Goal: Transaction & Acquisition: Purchase product/service

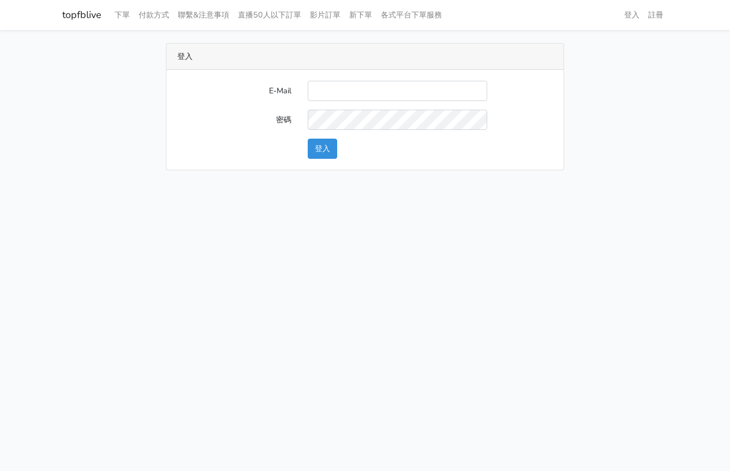
type input "[EMAIL_ADDRESS][DOMAIN_NAME]"
click at [333, 147] on button "登入" at bounding box center [322, 149] width 29 height 20
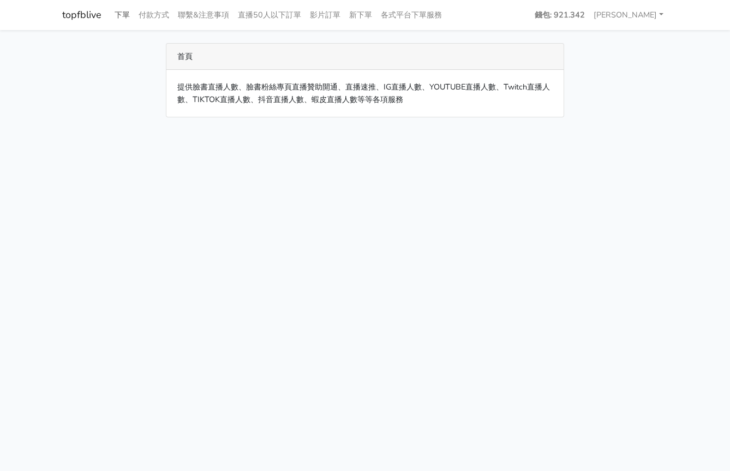
click at [123, 13] on link "下單" at bounding box center [122, 14] width 24 height 21
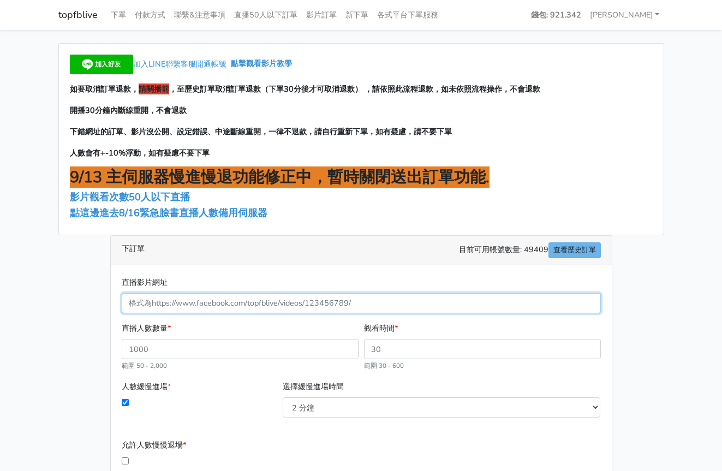
click at [297, 306] on input "直播影片網址" at bounding box center [361, 303] width 479 height 20
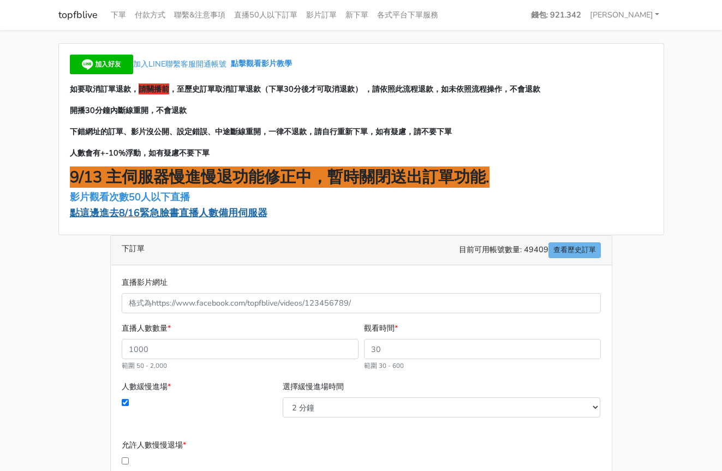
click at [154, 211] on span "點這邊進去8/16緊急臉書直播人數備用伺服器" at bounding box center [168, 212] width 197 height 13
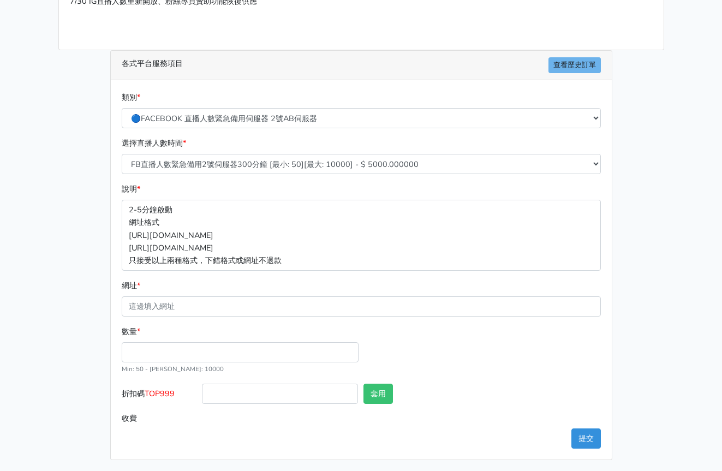
scroll to position [147, 0]
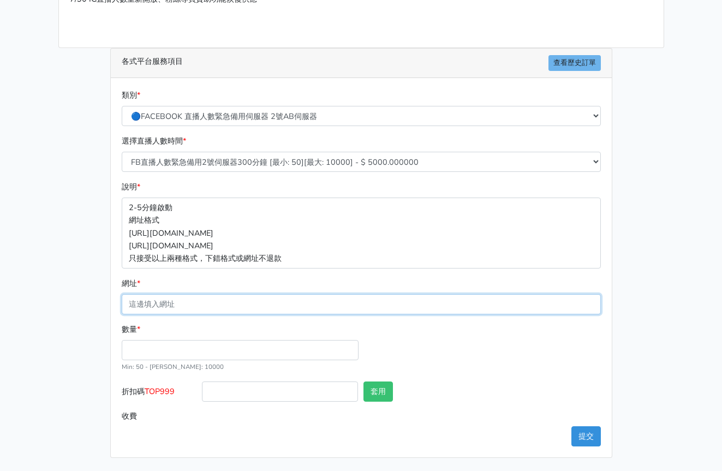
click at [209, 302] on input "網址 *" at bounding box center [361, 304] width 479 height 20
paste input "[URL][DOMAIN_NAME]"
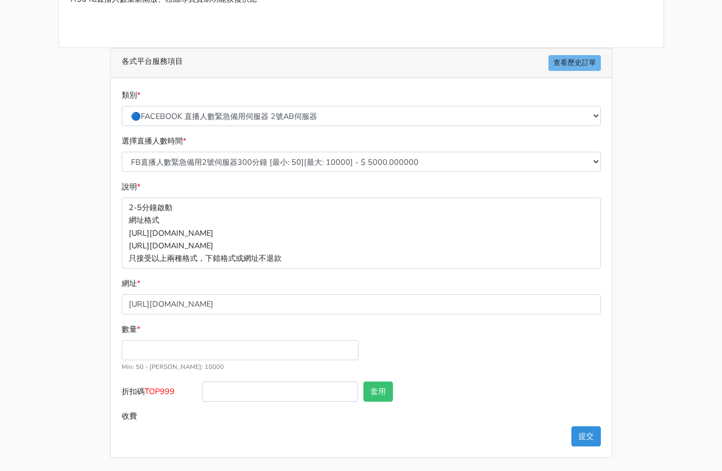
click at [230, 282] on div "網址 * [URL][DOMAIN_NAME]" at bounding box center [361, 295] width 479 height 37
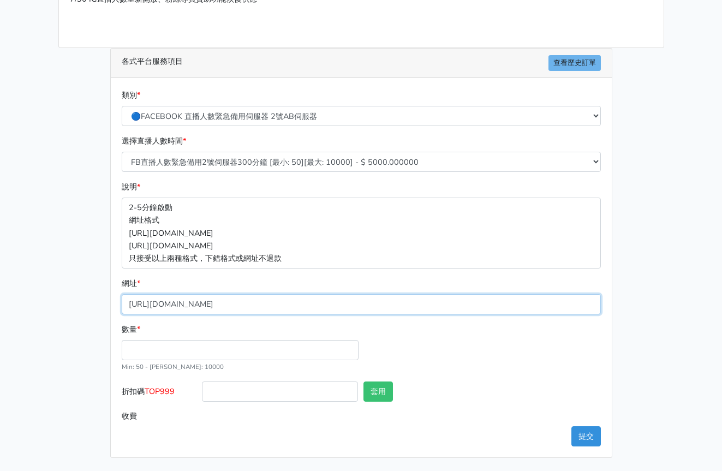
drag, startPoint x: 439, startPoint y: 304, endPoint x: 445, endPoint y: 303, distance: 6.1
click at [444, 303] on input "[URL][DOMAIN_NAME]" at bounding box center [361, 304] width 479 height 20
click at [447, 307] on input "[URL][DOMAIN_NAME]" at bounding box center [361, 304] width 479 height 20
drag, startPoint x: 437, startPoint y: 302, endPoint x: 420, endPoint y: 300, distance: 17.1
click at [583, 319] on form "類別 * 🔵FACEBOOK 直播人數緊急備用伺服器 2號AB伺服器 🔵FACEBOOK 網軍專用貼文留言 安全保密 🔵9/30 FACEBOOK 直播人數緩…" at bounding box center [361, 257] width 479 height 337
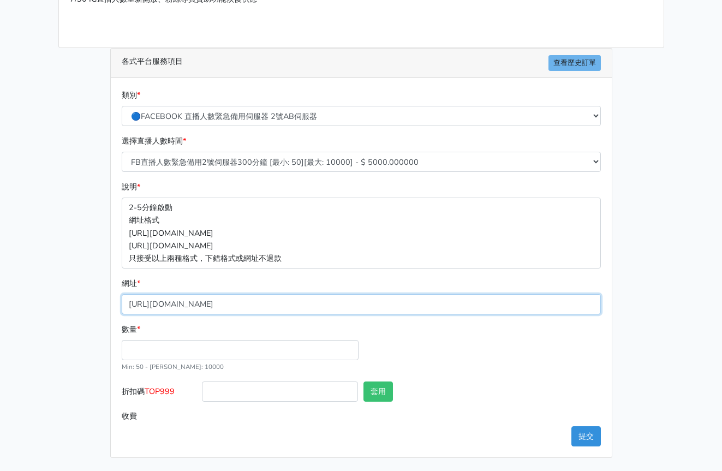
click at [420, 300] on input "[URL][DOMAIN_NAME]" at bounding box center [361, 304] width 479 height 20
drag, startPoint x: 440, startPoint y: 304, endPoint x: 523, endPoint y: 315, distance: 83.6
click at [523, 315] on form "類別 * 🔵FACEBOOK 直播人數緊急備用伺服器 2號AB伺服器 🔵FACEBOOK 網軍專用貼文留言 安全保密 🔵9/30 FACEBOOK 直播人數緩…" at bounding box center [361, 257] width 479 height 337
type input "[URL][DOMAIN_NAME]"
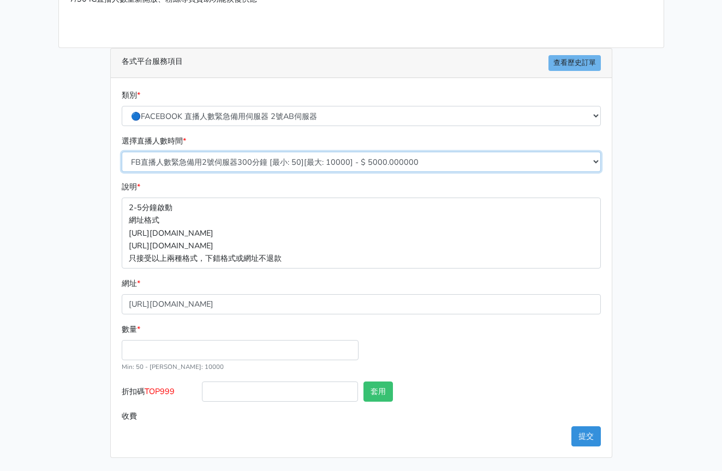
click at [262, 163] on select "FB直播人數緊急備用2號伺服器300分鐘 [最小: 50][最大: 10000] - $ 5000.000000 FB直播人數緊急備用2號伺服器60分鐘 [最…" at bounding box center [361, 162] width 479 height 20
select select "577"
click at [122, 152] on select "FB直播人數緊急備用2號伺服器300分鐘 [最小: 50][最大: 10000] - $ 5000.000000 FB直播人數緊急備用2號伺服器60分鐘 [最…" at bounding box center [361, 162] width 479 height 20
click at [420, 336] on div "數量 * Min: 50 - [PERSON_NAME]: 10000" at bounding box center [361, 352] width 484 height 58
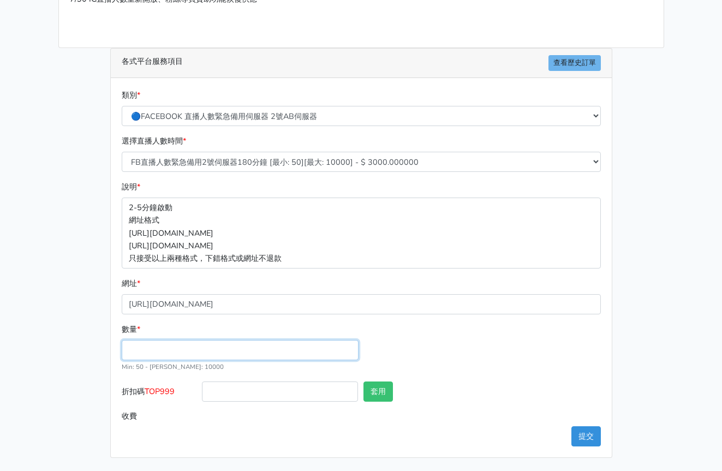
click at [201, 349] on input "數量 *" at bounding box center [240, 350] width 237 height 20
type input "100"
type input "300.000"
drag, startPoint x: 189, startPoint y: 388, endPoint x: 147, endPoint y: 388, distance: 42.0
click at [147, 388] on label "折扣碼 TOP999" at bounding box center [159, 393] width 81 height 25
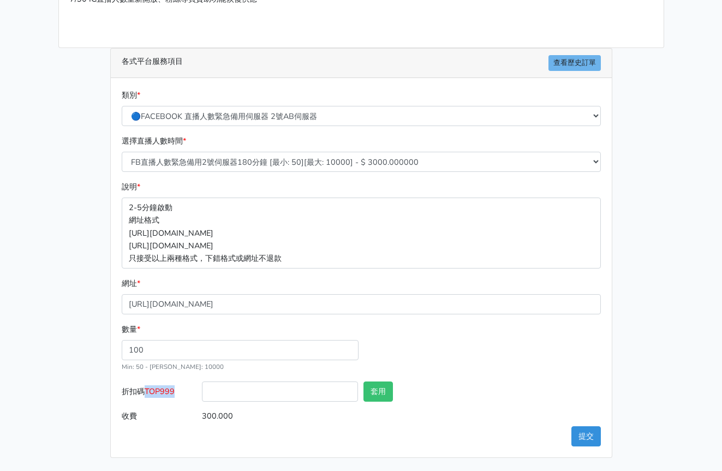
copy span "TOP999"
click at [227, 394] on input "折扣碼 TOP999" at bounding box center [280, 391] width 156 height 20
paste input "TOP999"
type input "TOP999"
click at [388, 391] on button "套用" at bounding box center [377, 391] width 29 height 20
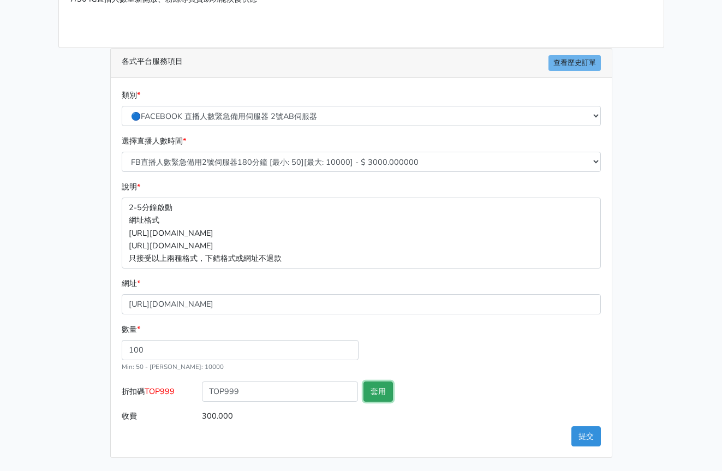
type input "套用失敗"
click at [424, 370] on div "數量 * 100 Min: 50 - [PERSON_NAME]: 10000" at bounding box center [361, 352] width 484 height 58
drag, startPoint x: 304, startPoint y: 391, endPoint x: 193, endPoint y: 375, distance: 112.5
click at [193, 375] on form "類別 * 🔵FACEBOOK 直播人數緊急備用伺服器 2號AB伺服器 🔵FACEBOOK 網軍專用貼文留言 安全保密 🔵9/30 FACEBOOK 直播人數緩…" at bounding box center [361, 257] width 479 height 337
click at [447, 390] on input "套用失敗" at bounding box center [522, 391] width 156 height 20
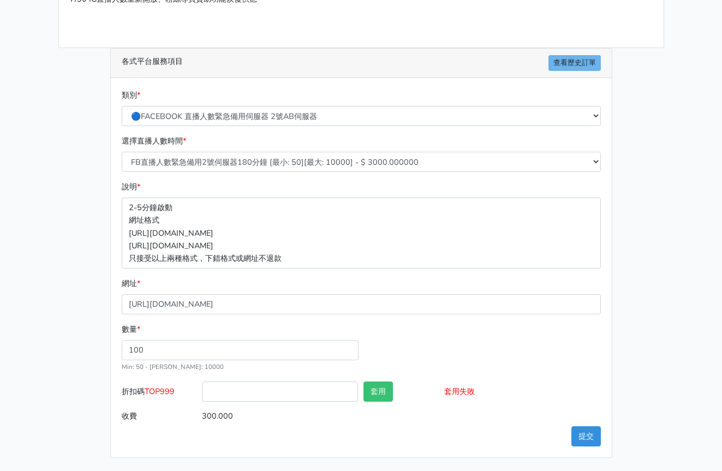
click at [445, 367] on div "數量 * 100 Min: 50 - [PERSON_NAME]: 10000" at bounding box center [361, 352] width 484 height 58
click at [434, 342] on div "數量 * 100 Min: 50 - [PERSON_NAME]: 10000" at bounding box center [361, 352] width 484 height 58
click at [595, 427] on button "提交" at bounding box center [585, 436] width 29 height 20
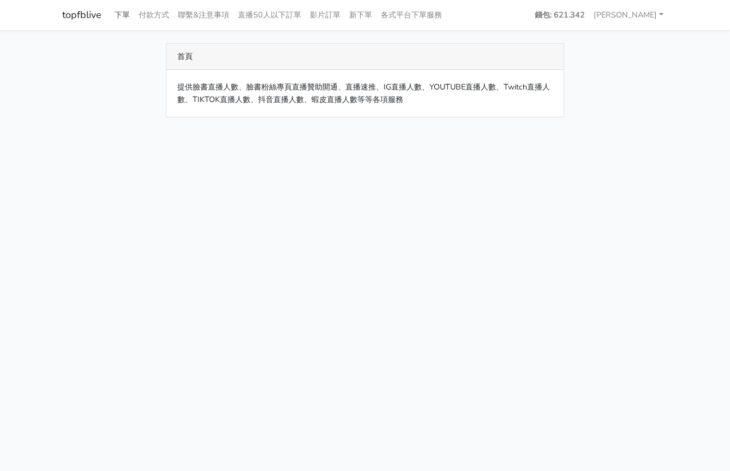
click at [125, 11] on link "下單" at bounding box center [122, 14] width 24 height 21
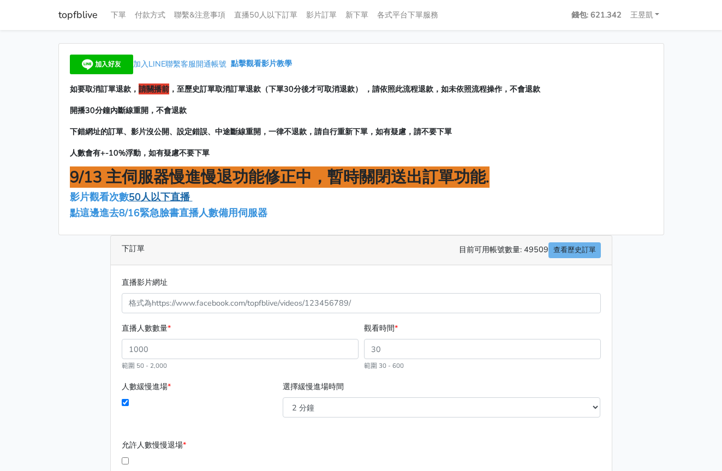
click at [150, 202] on span "50人以下直播" at bounding box center [159, 196] width 61 height 13
click at [147, 211] on span "點這邊進去8/16緊急臉書直播人數備用伺服器" at bounding box center [168, 212] width 197 height 13
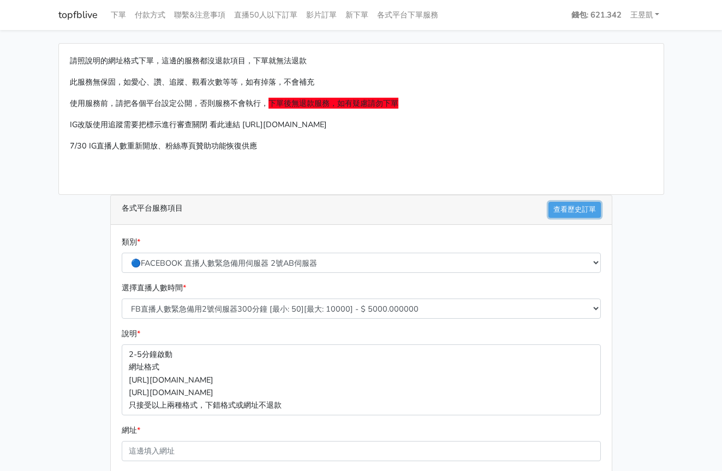
click at [566, 217] on link "查看歷史訂單" at bounding box center [574, 210] width 52 height 16
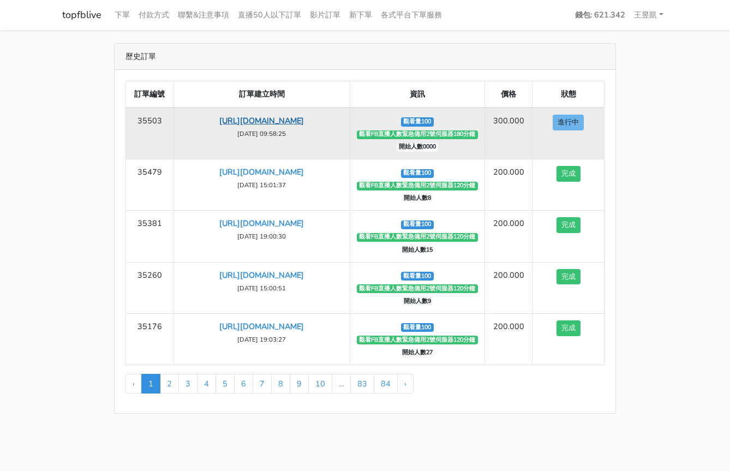
click at [297, 116] on link "[URL][DOMAIN_NAME]" at bounding box center [261, 120] width 85 height 11
